Goal: Find specific page/section: Find specific page/section

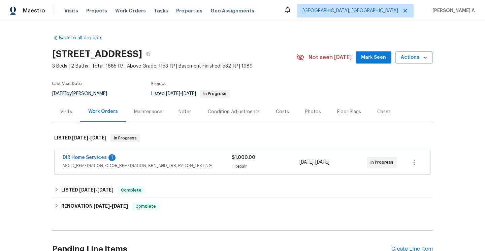
click at [140, 159] on div "DIR Home Services 1" at bounding box center [147, 159] width 169 height 8
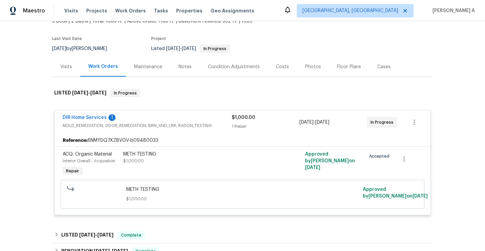
scroll to position [50, 0]
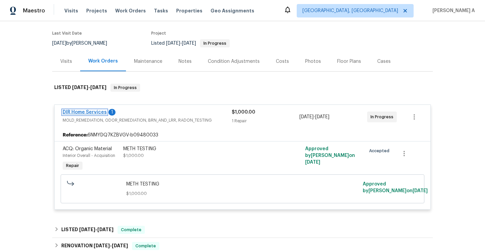
click at [100, 111] on link "DIR Home Services" at bounding box center [85, 112] width 44 height 5
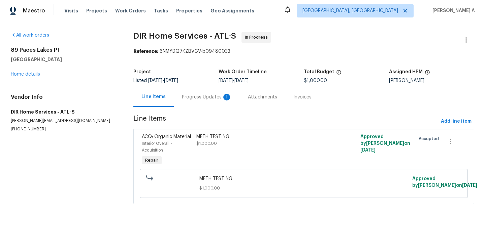
click at [195, 101] on div "Progress Updates 1" at bounding box center [207, 97] width 66 height 20
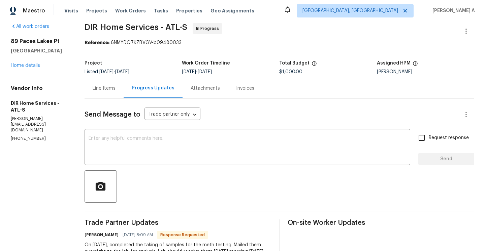
scroll to position [8, 0]
click at [39, 67] on link "Home details" at bounding box center [25, 66] width 29 height 5
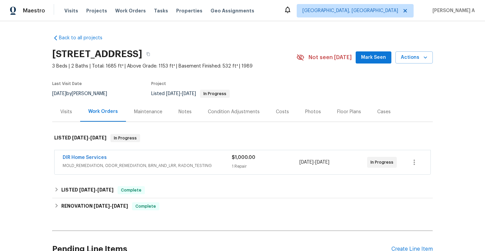
click at [78, 116] on div "Visits" at bounding box center [66, 112] width 28 height 20
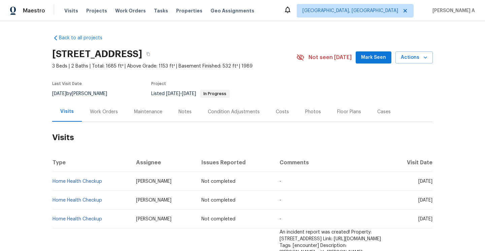
click at [98, 109] on div "Work Orders" at bounding box center [104, 112] width 28 height 7
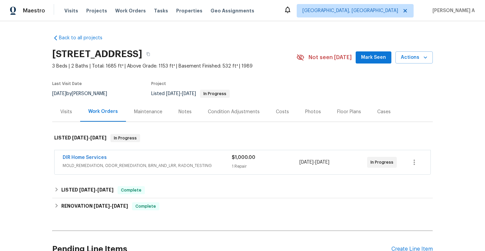
click at [142, 157] on div "DIR Home Services" at bounding box center [147, 159] width 169 height 8
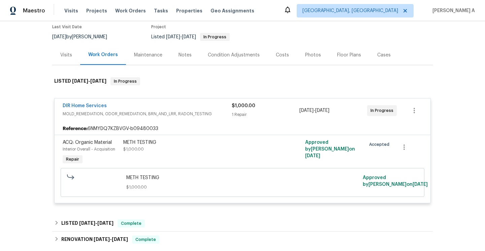
scroll to position [60, 0]
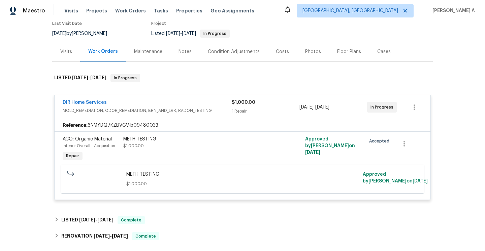
click at [178, 145] on div "METH TESTING $1,000.00" at bounding box center [196, 142] width 147 height 13
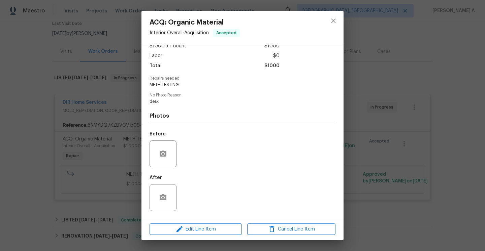
scroll to position [0, 0]
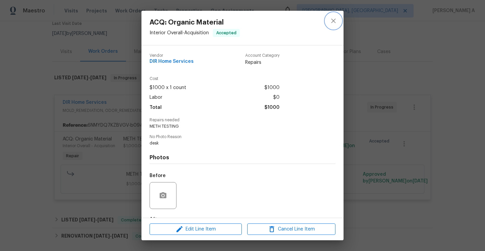
click at [335, 19] on icon "close" at bounding box center [333, 21] width 4 height 4
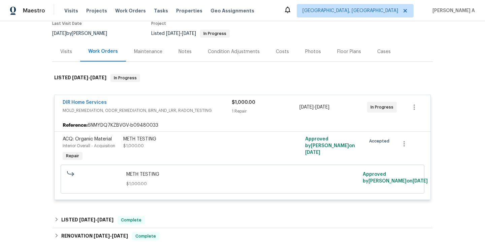
click at [70, 54] on div "Visits" at bounding box center [66, 51] width 12 height 7
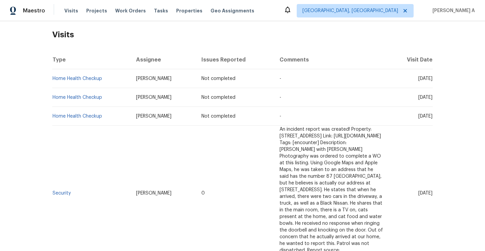
scroll to position [105, 0]
